Goal: Task Accomplishment & Management: Complete application form

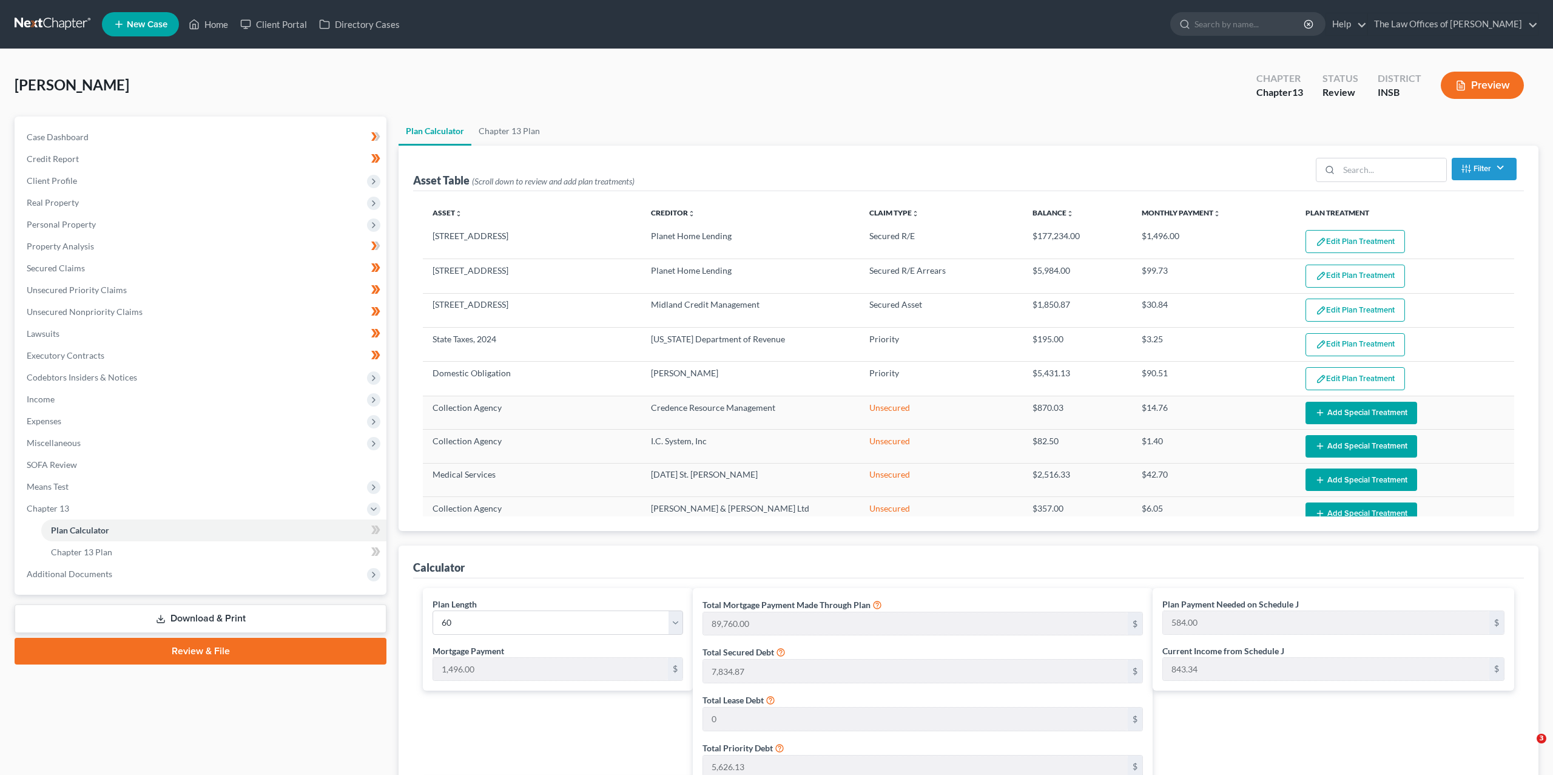
select select "59"
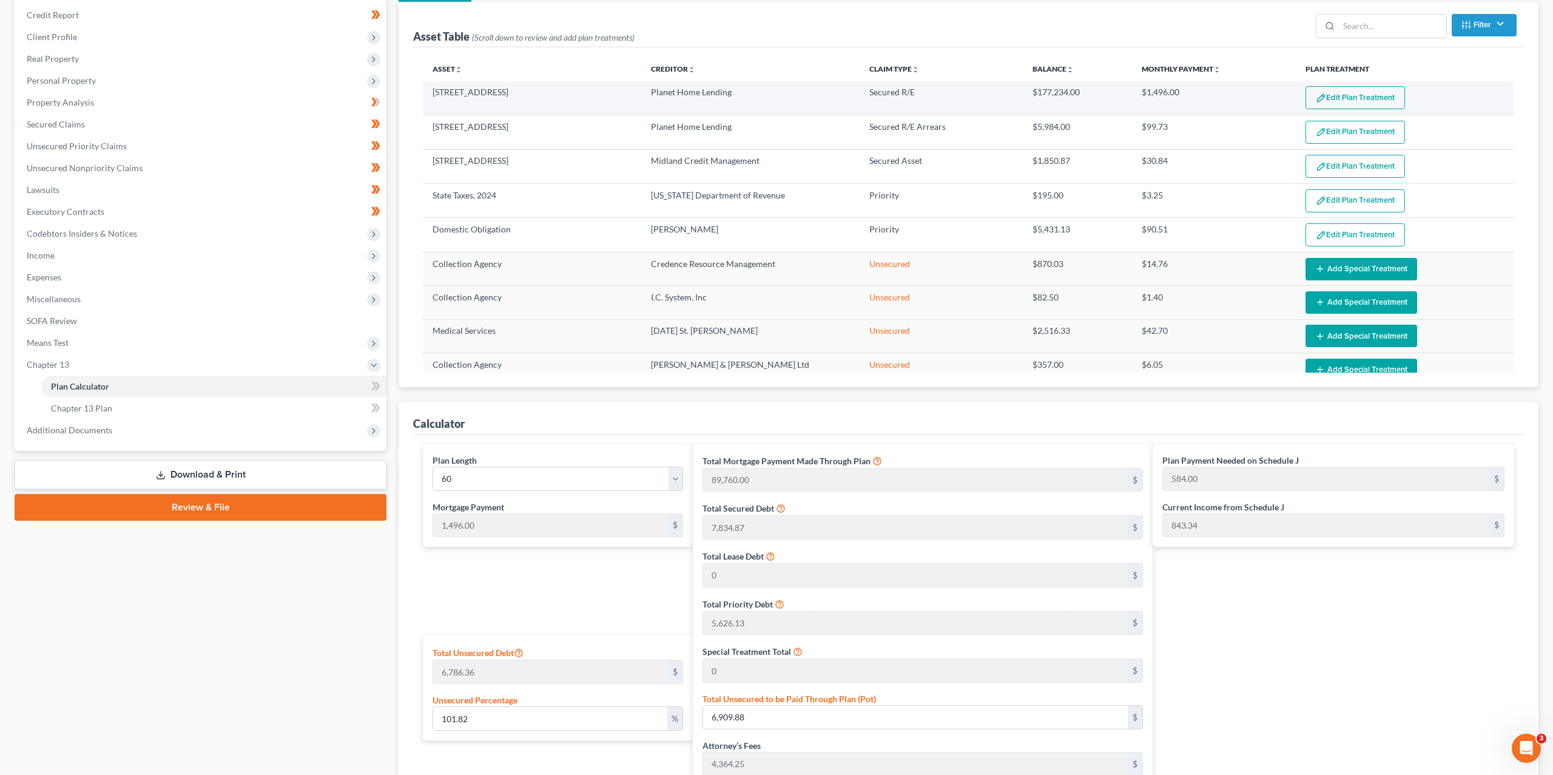
click at [1348, 93] on button "Edit Plan Treatment" at bounding box center [1354, 97] width 99 height 23
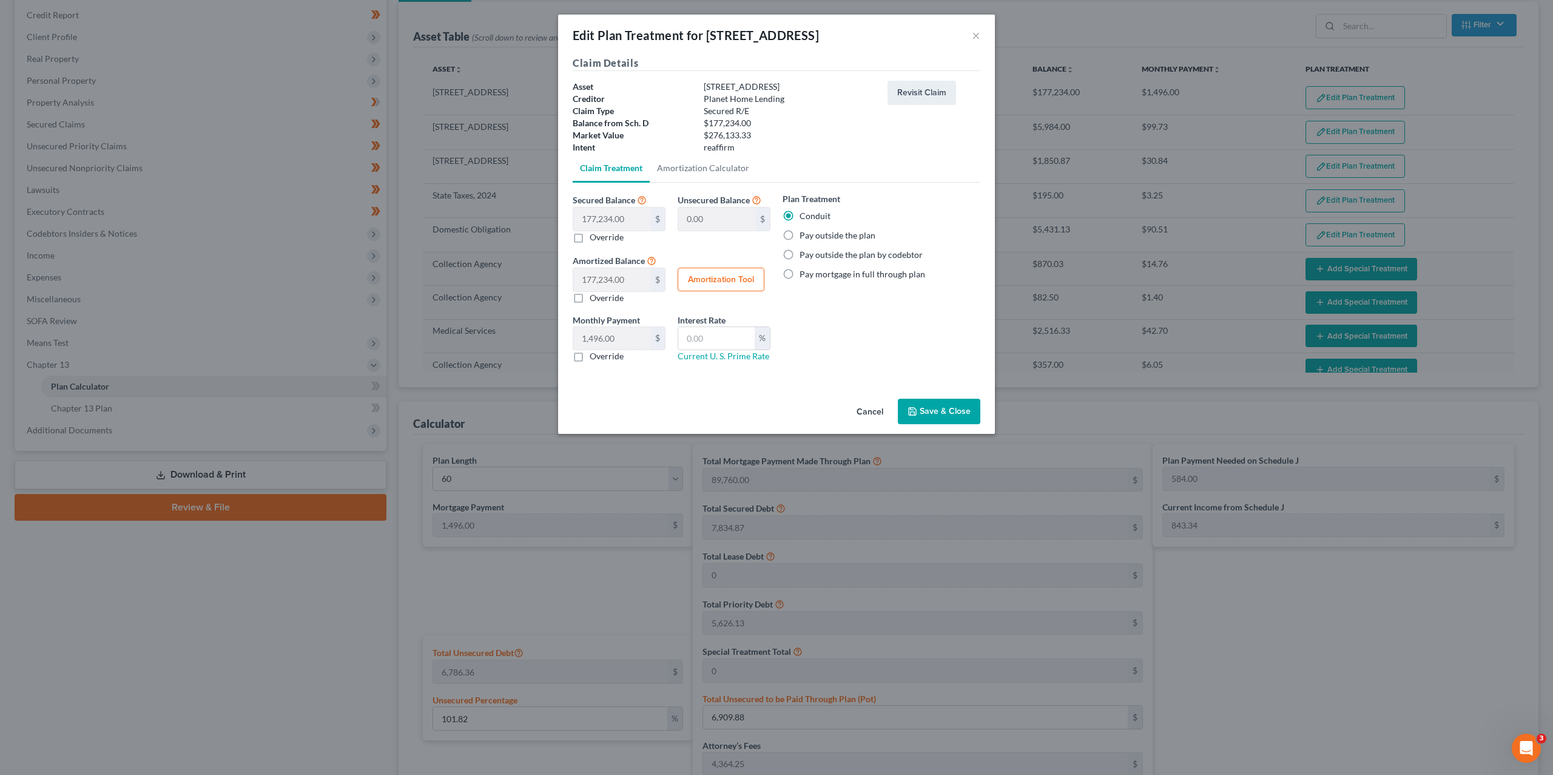
click at [819, 235] on label "Pay outside the plan" at bounding box center [837, 235] width 76 height 12
click at [812, 235] on input "Pay outside the plan" at bounding box center [808, 233] width 8 height 8
radio input "true"
click at [921, 410] on button "Save & Close" at bounding box center [939, 411] width 82 height 25
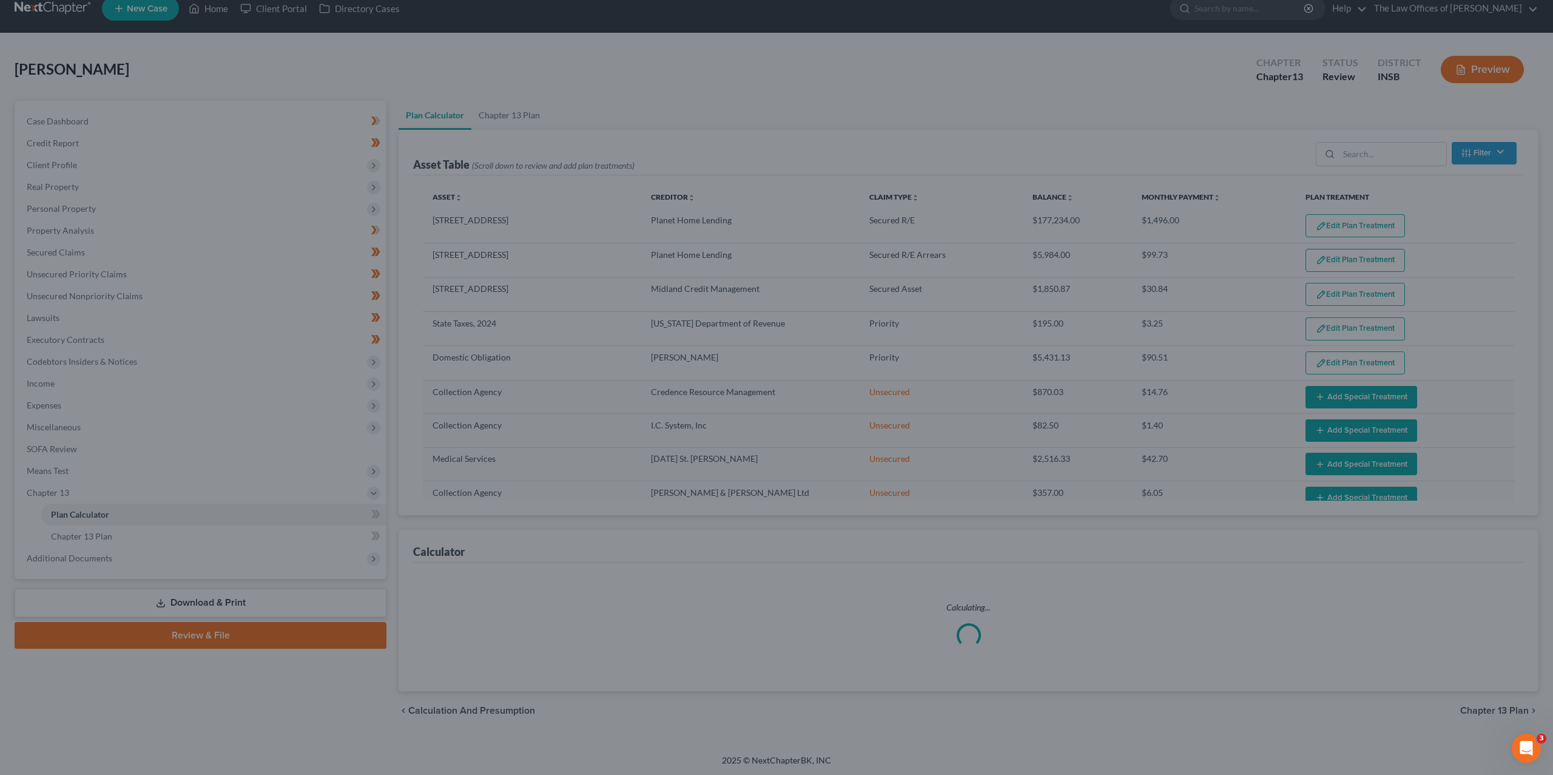
select select "59"
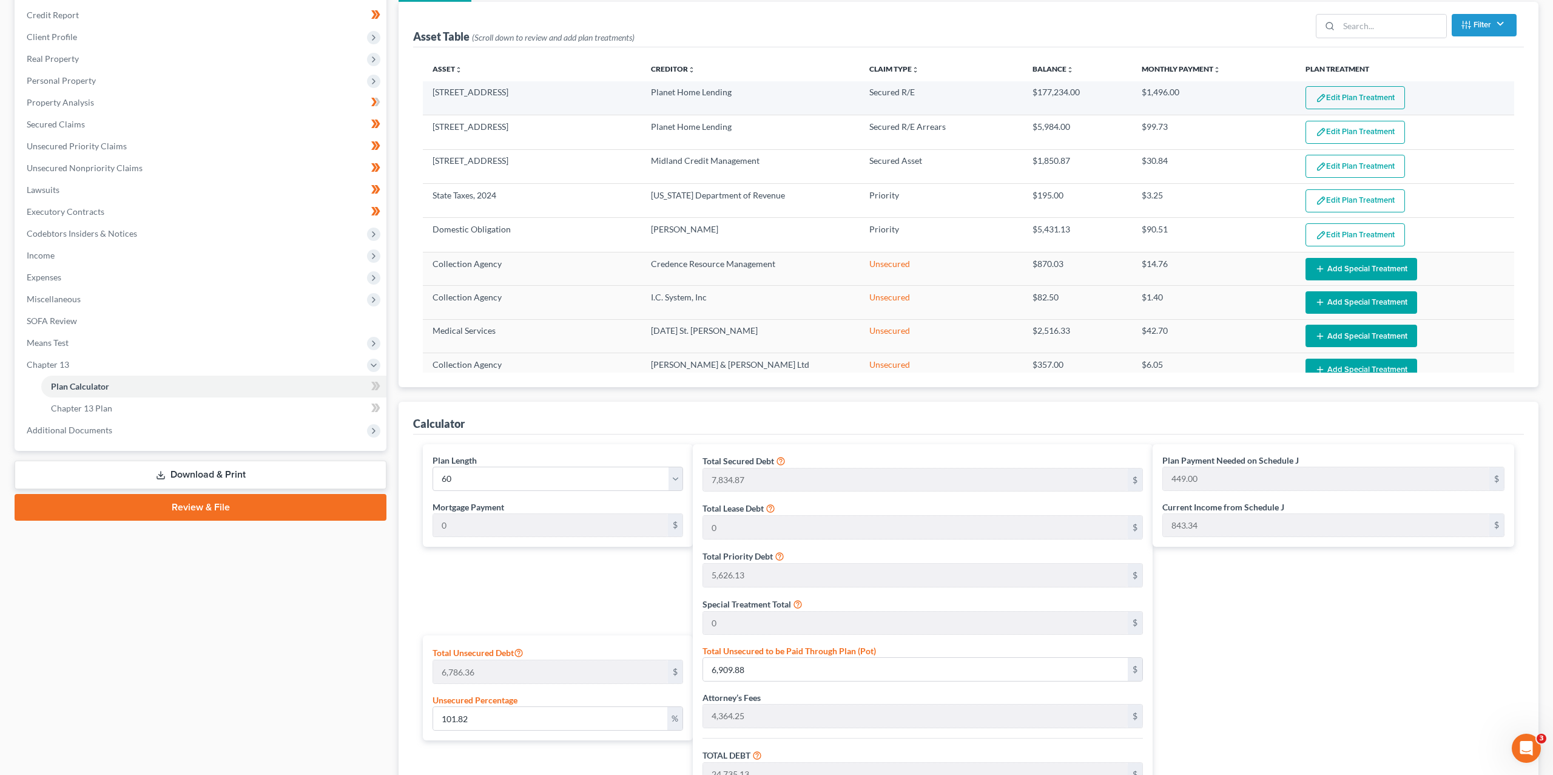
click at [1341, 93] on button "Edit Plan Treatment" at bounding box center [1354, 97] width 99 height 23
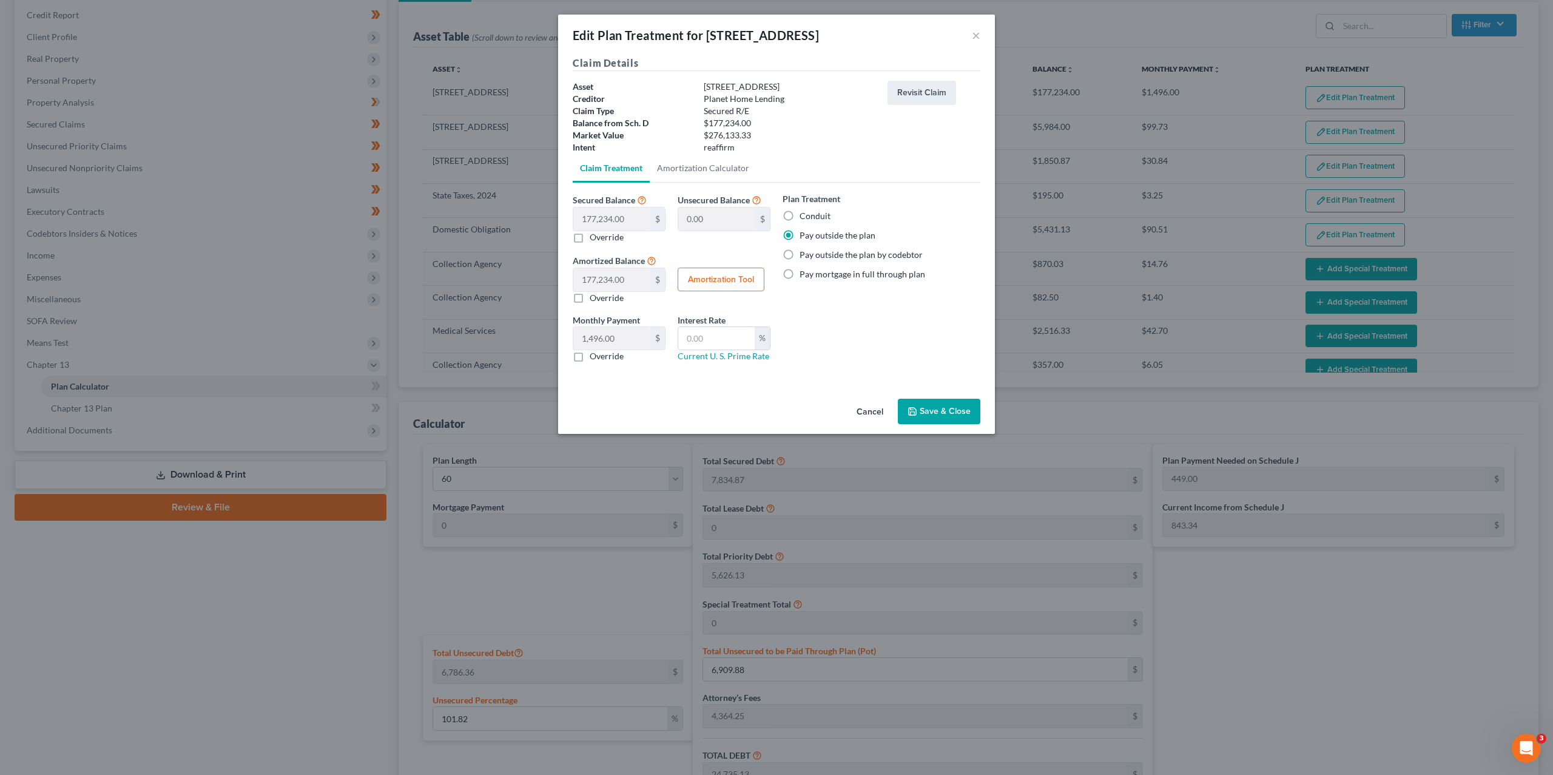
click at [804, 210] on label "Conduit" at bounding box center [814, 216] width 31 height 12
click at [804, 210] on input "Conduit" at bounding box center [808, 214] width 8 height 8
radio input "true"
click at [925, 412] on button "Save & Close" at bounding box center [939, 411] width 82 height 25
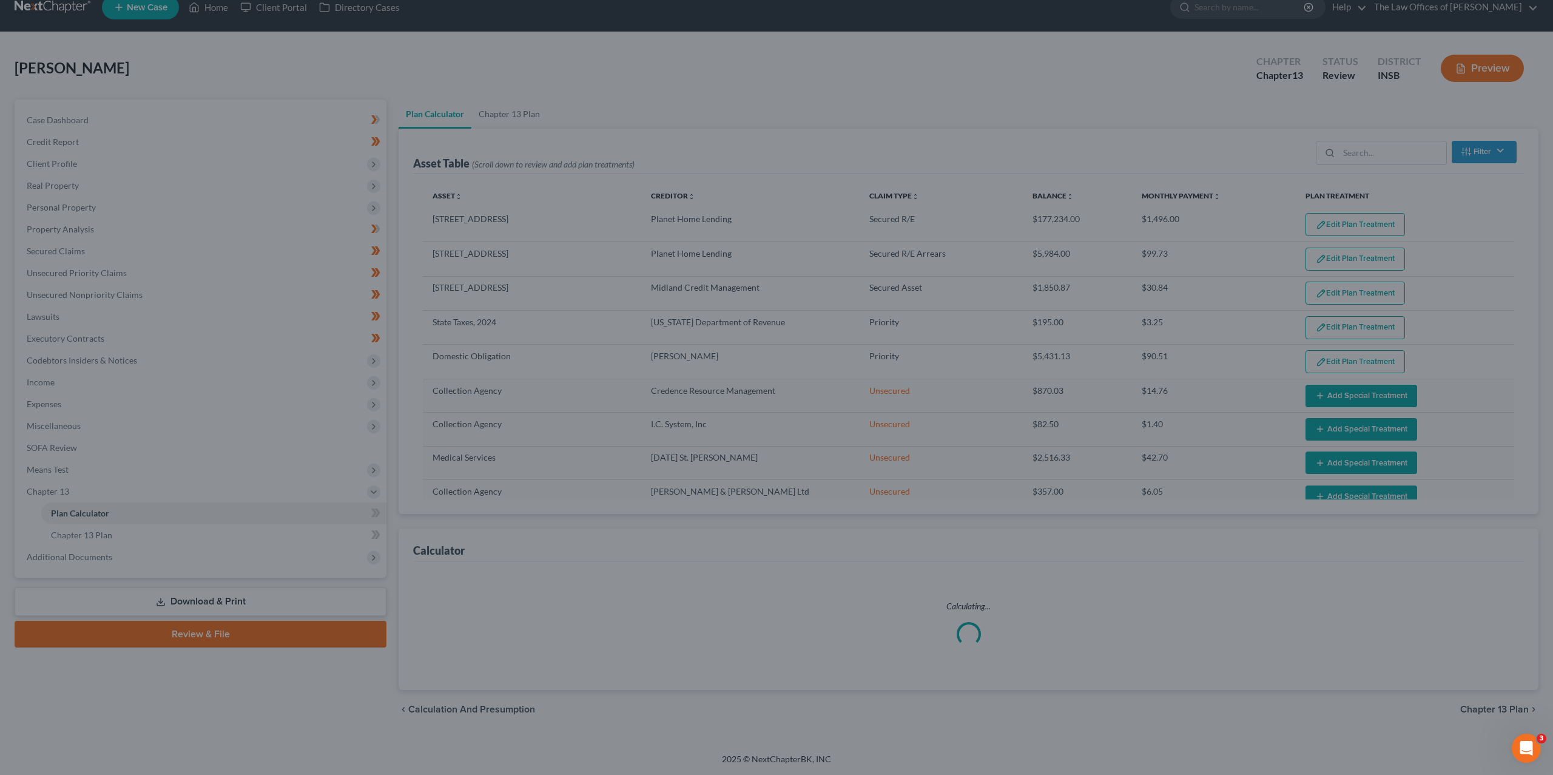
select select "59"
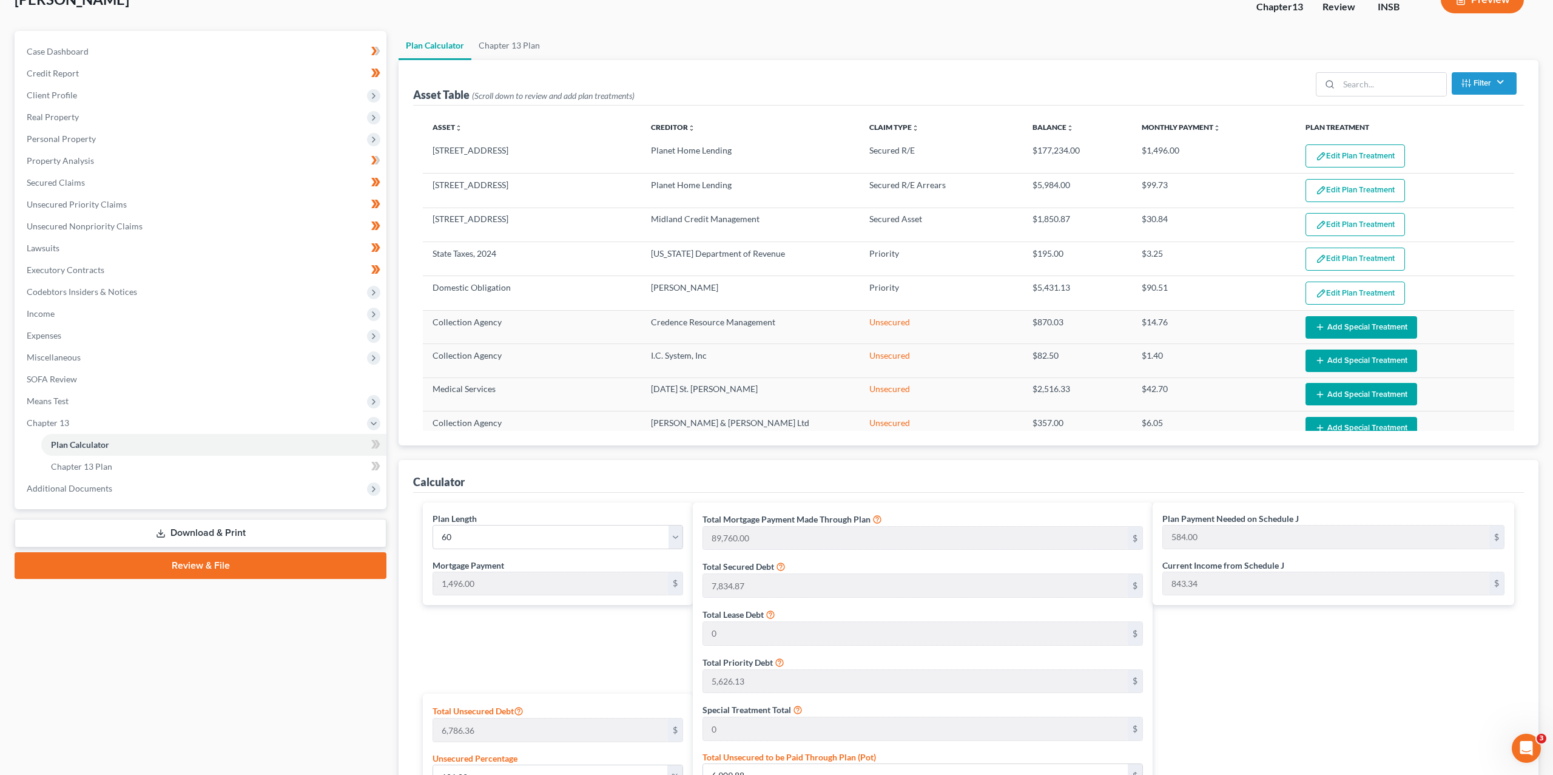
scroll to position [85, 0]
click at [1342, 155] on button "Edit Plan Treatment" at bounding box center [1354, 156] width 99 height 23
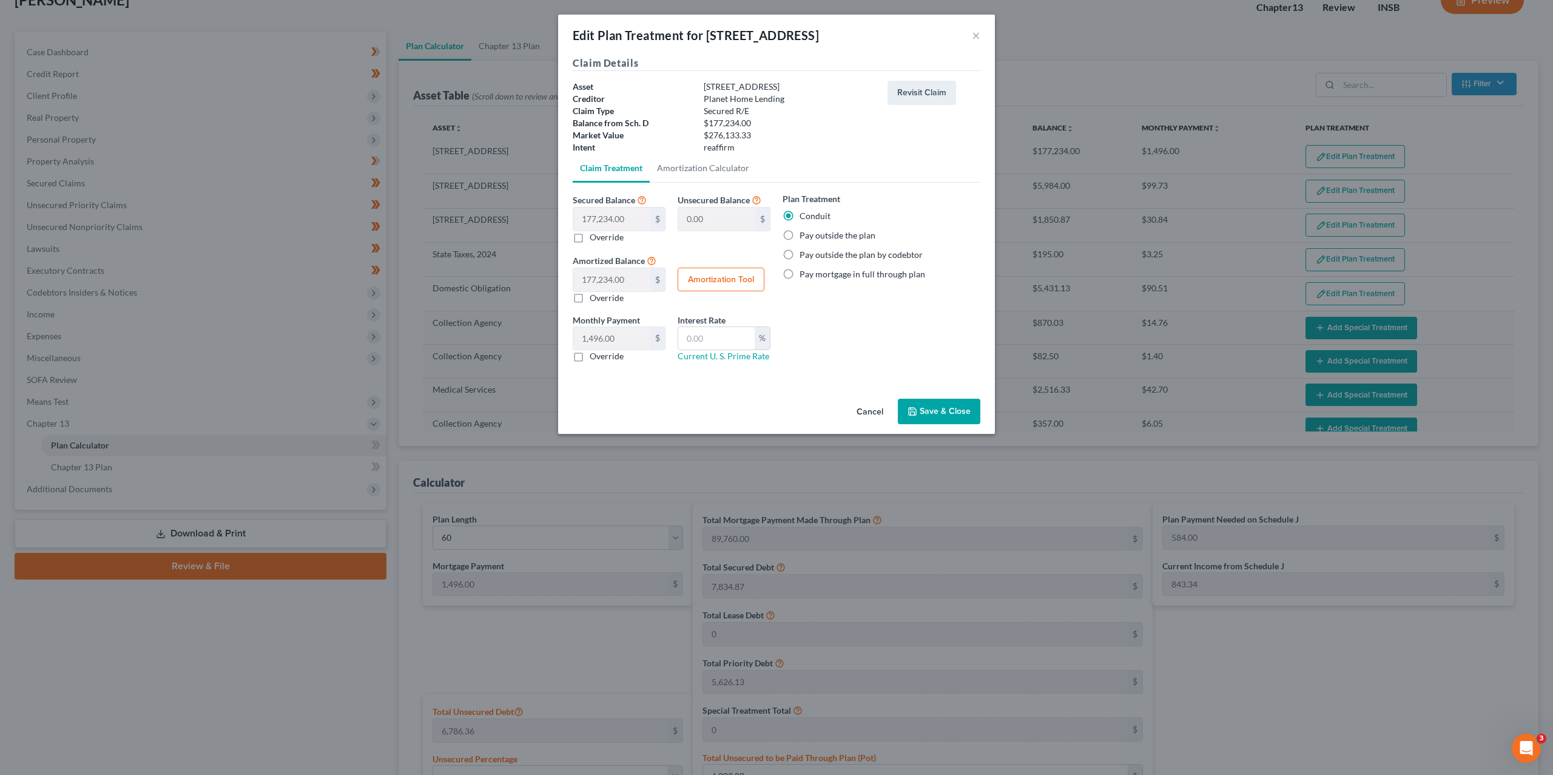
click at [603, 299] on label "Override" at bounding box center [607, 298] width 34 height 12
click at [602, 299] on input "Override" at bounding box center [598, 296] width 8 height 8
click at [603, 297] on label "Override" at bounding box center [607, 298] width 34 height 12
click at [602, 297] on input "Override" at bounding box center [598, 296] width 8 height 8
checkbox input "false"
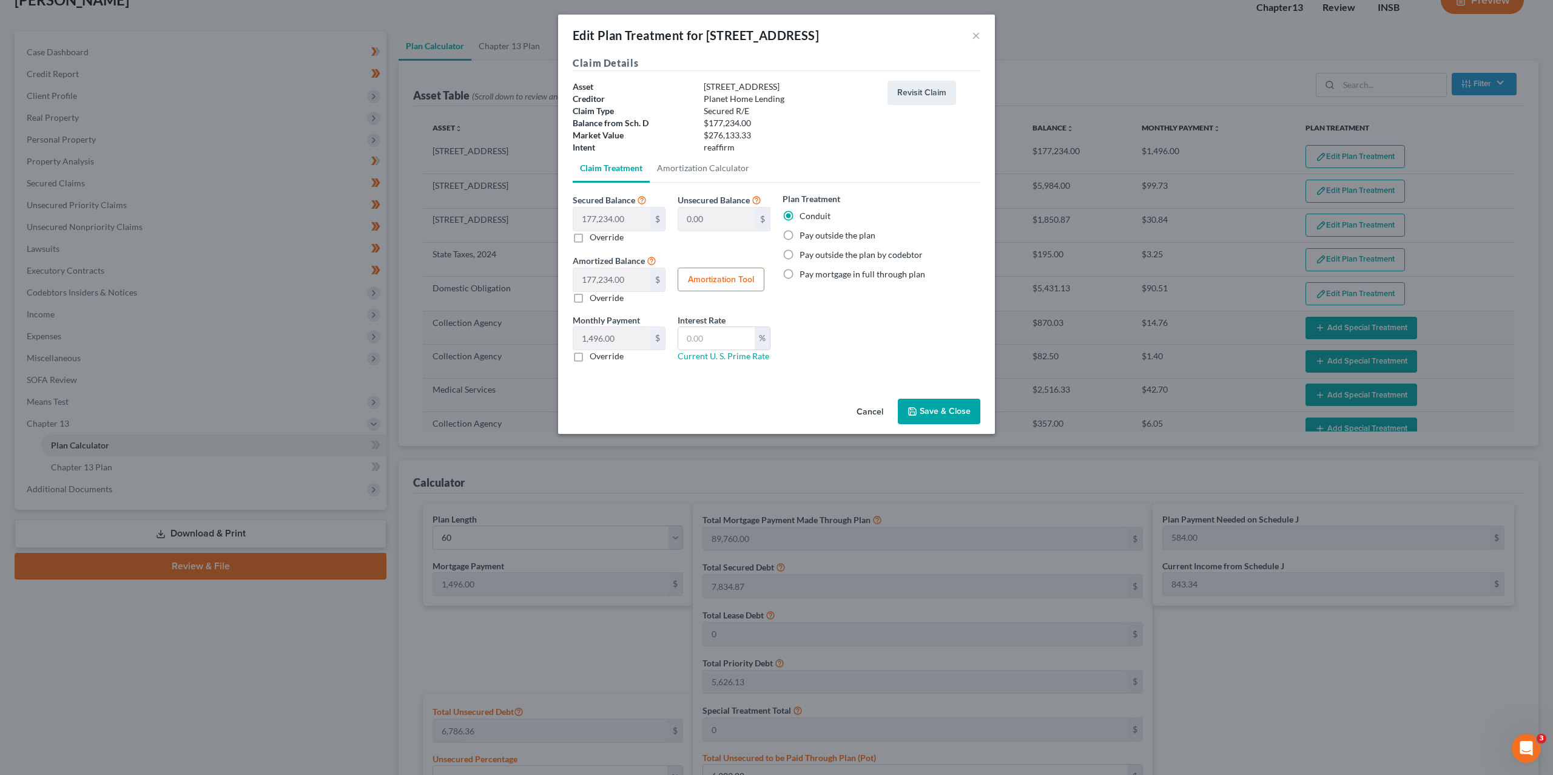
click at [722, 282] on button "Amortization Tool" at bounding box center [721, 279] width 87 height 24
type input "177,234.00"
type input "60"
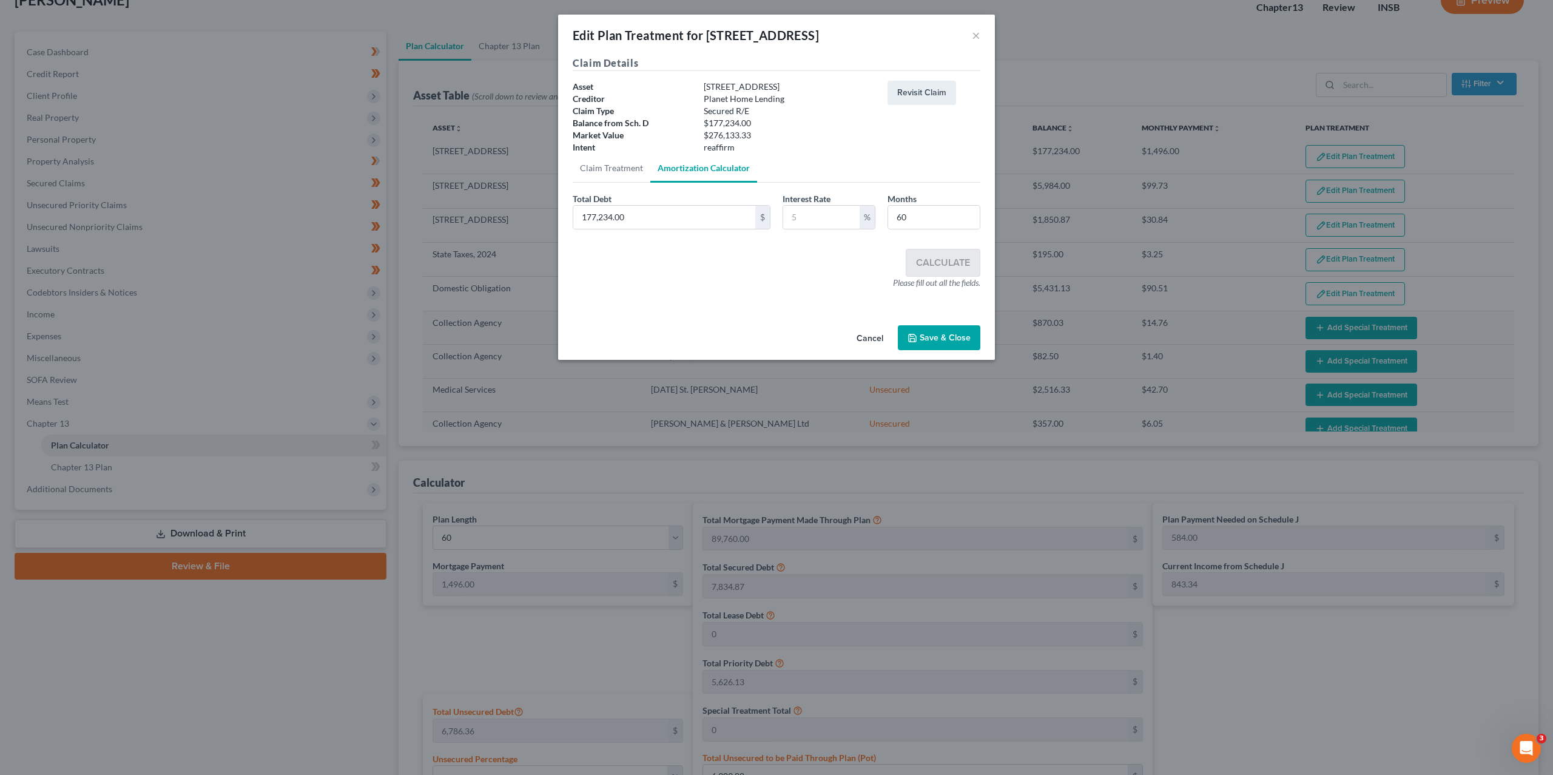
click at [980, 37] on div "Edit Plan Treatment for 5710 Beaver Trail ×" at bounding box center [776, 35] width 437 height 41
click at [972, 34] on button "×" at bounding box center [976, 35] width 8 height 15
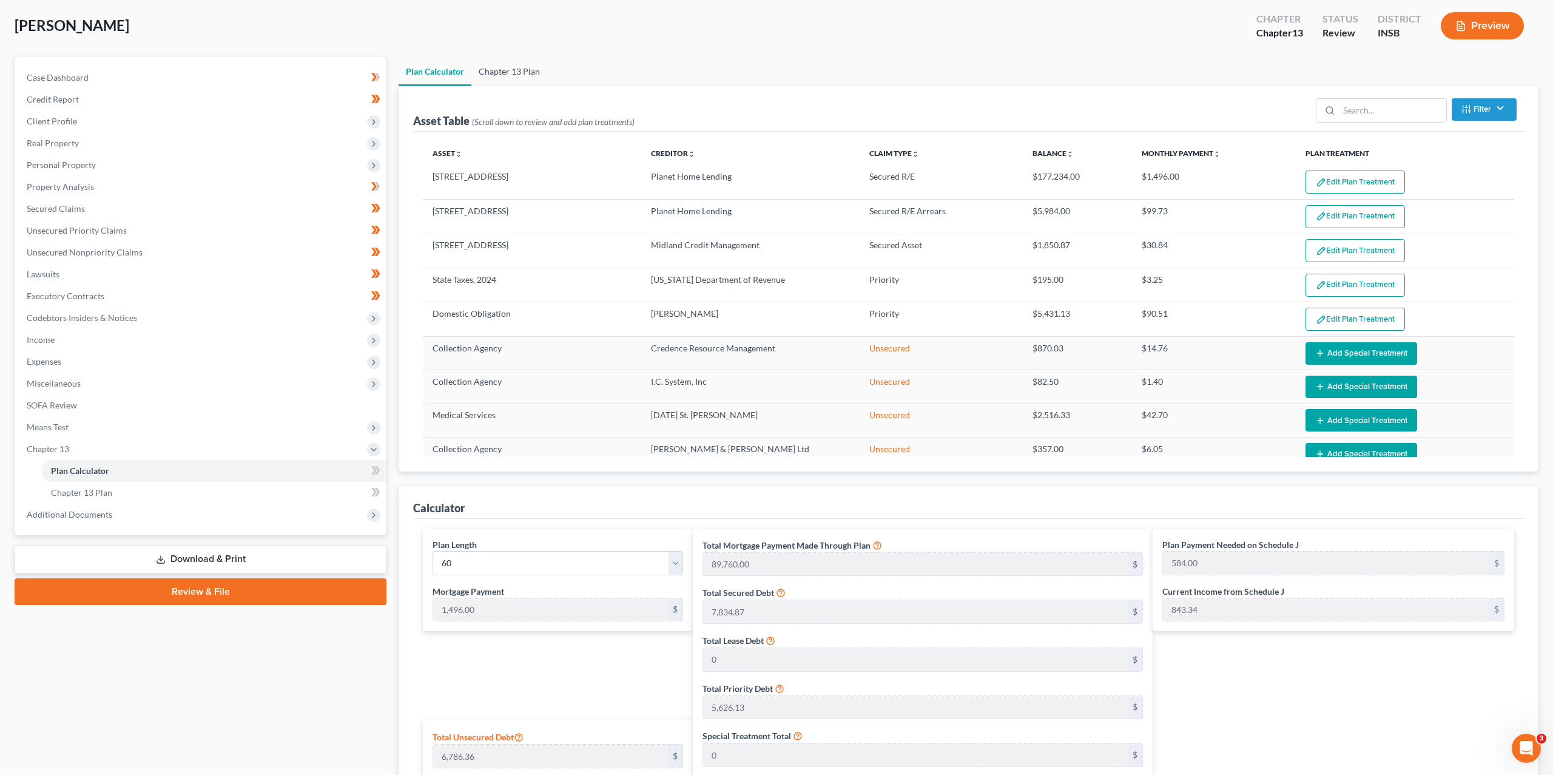
scroll to position [0, 0]
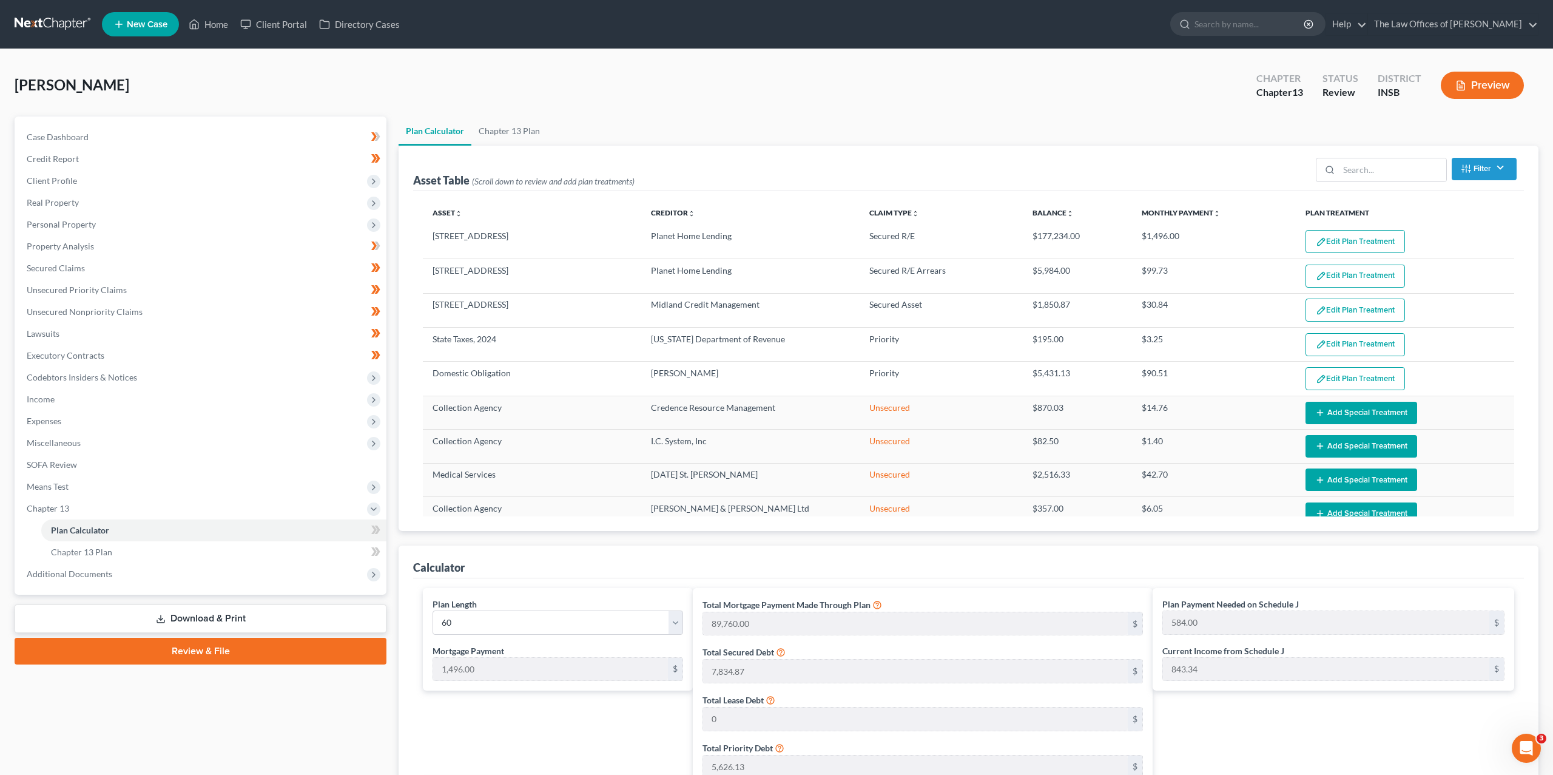
click at [428, 92] on div "[PERSON_NAME] Upgraded Chapter Chapter 13 Status Review District INSB Preview" at bounding box center [777, 90] width 1524 height 53
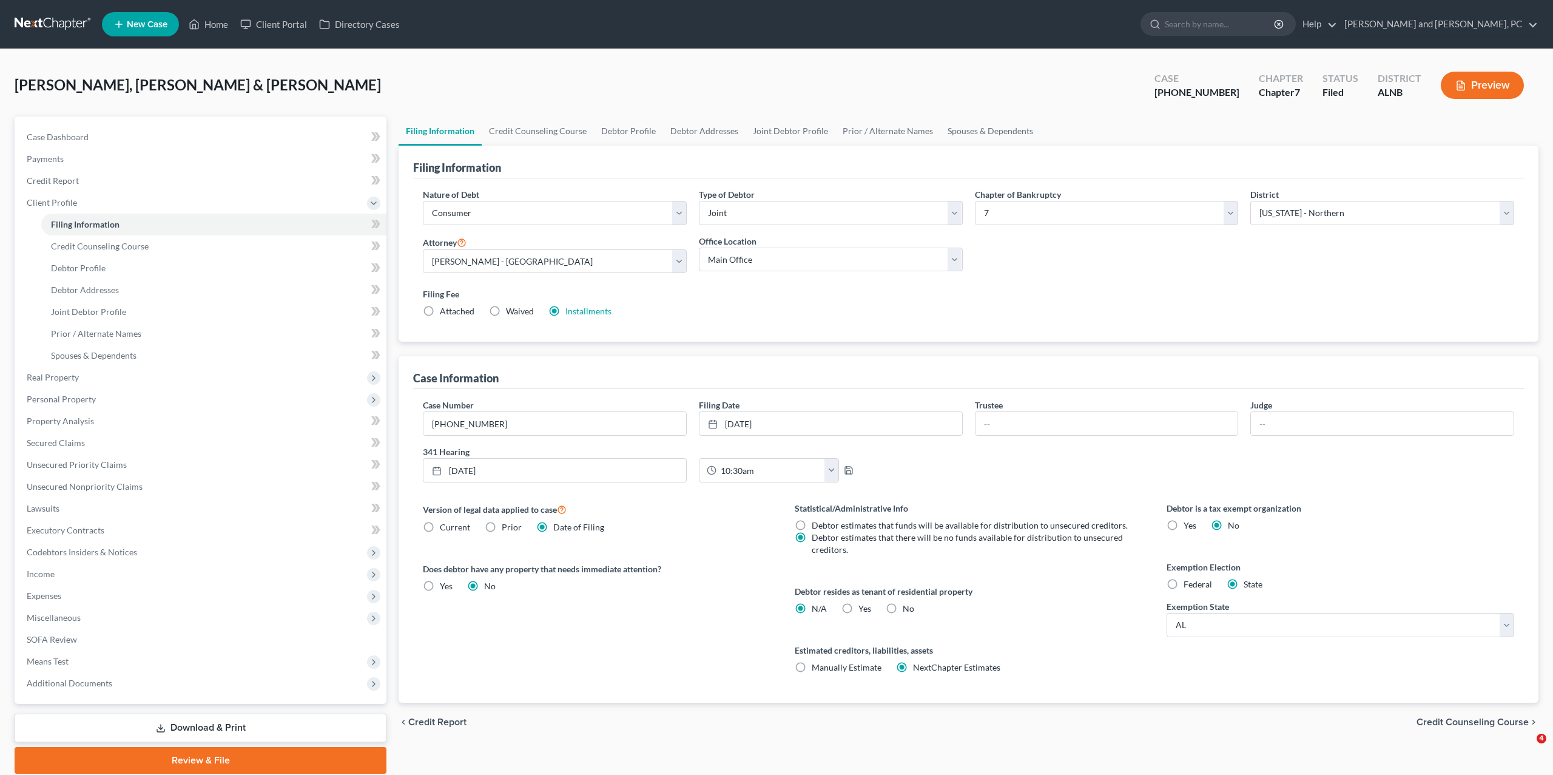
select select "1"
select select "0"
select select "1"
select select "0"
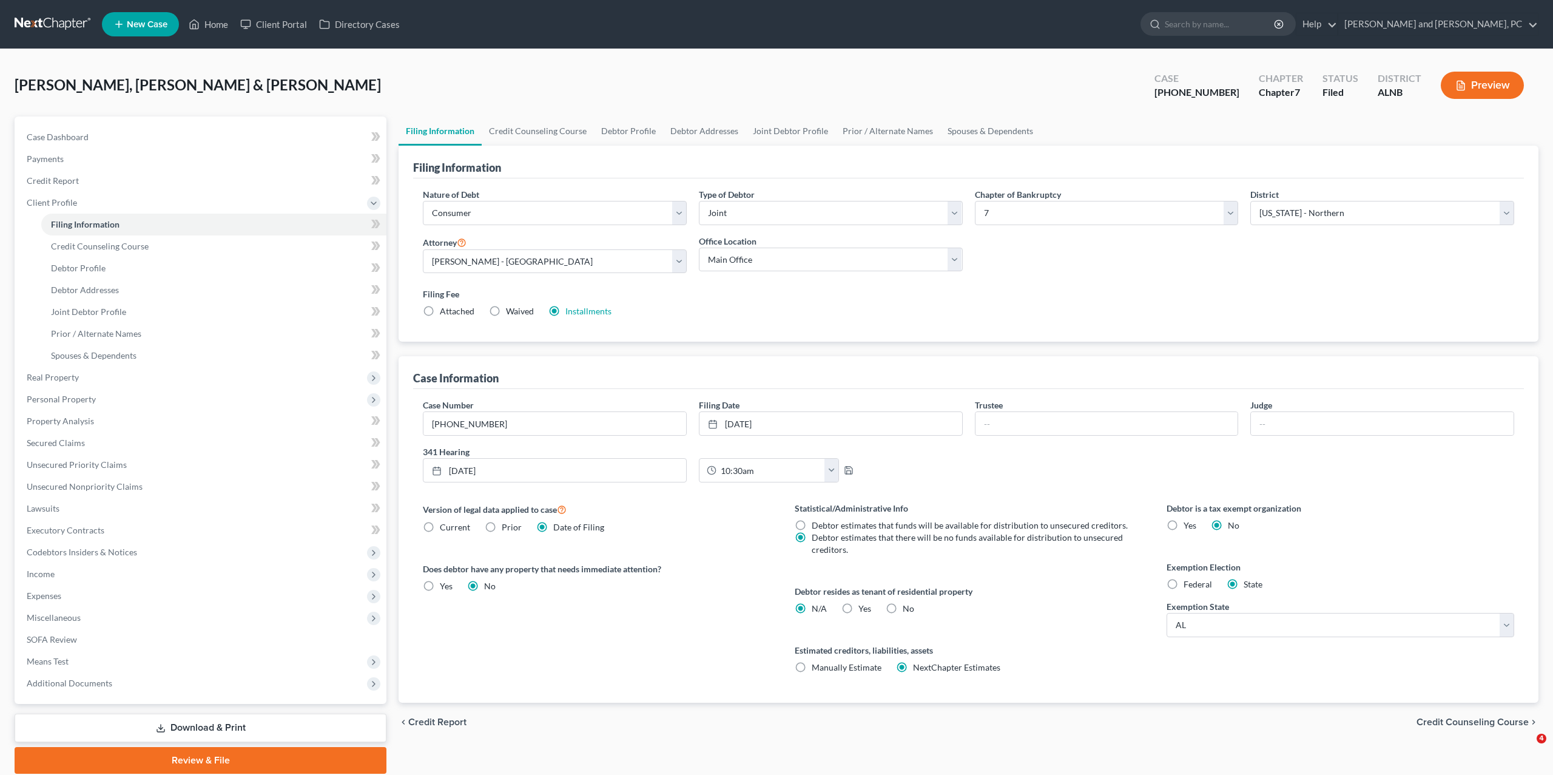
select select "0"
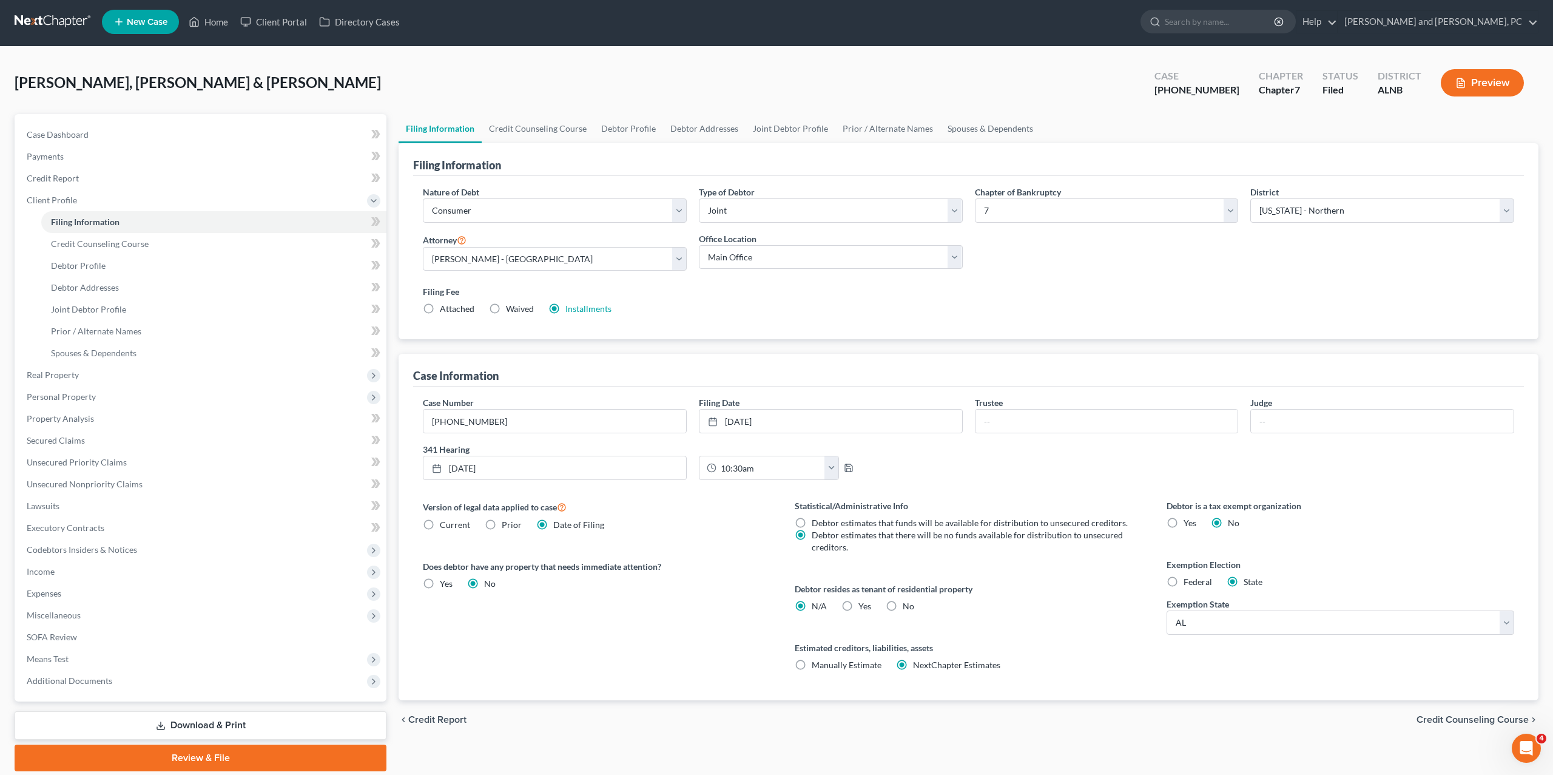
click at [853, 70] on div "Hendrix, Jr., David & Hendrix, Barbara Upgraded Case 25-41042-7 Chapter Chapter…" at bounding box center [777, 87] width 1524 height 53
